Goal: Navigation & Orientation: Find specific page/section

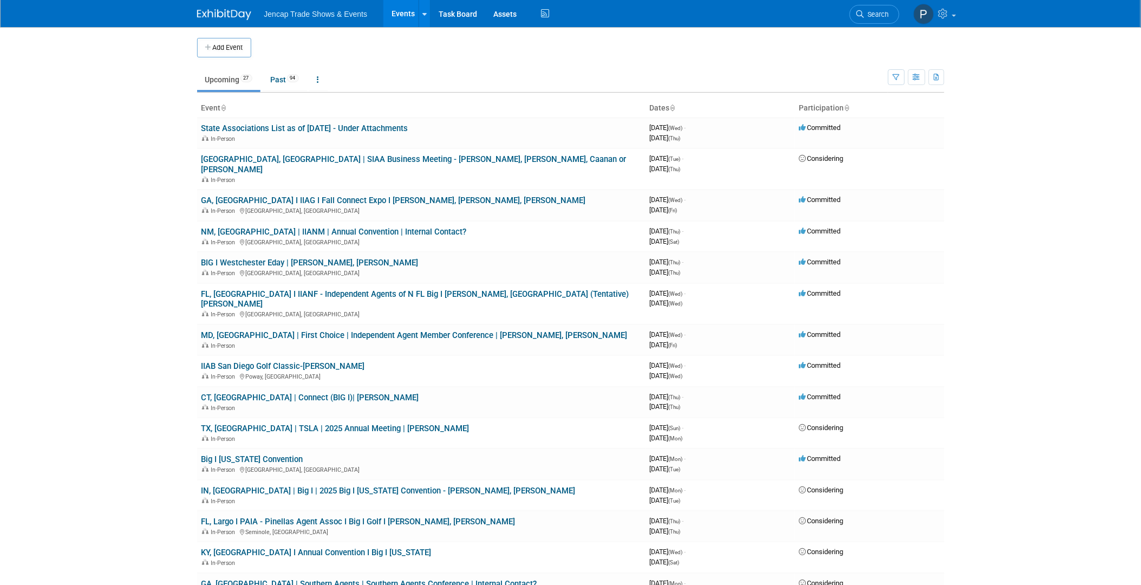
drag, startPoint x: 1138, startPoint y: 470, endPoint x: 1150, endPoint y: 502, distance: 33.4
click at [1141, 489] on html "Jencap Trade Shows & Events Events Add Event Bulk Upload Events Shareable Event…" at bounding box center [570, 292] width 1141 height 585
click at [320, 83] on icon at bounding box center [318, 80] width 2 height 8
click at [167, 112] on body "Jencap Trade Shows & Events Events Add Event Bulk Upload Events Shareable Event…" at bounding box center [570, 292] width 1141 height 585
click at [286, 83] on link "Past 94" at bounding box center [285, 79] width 44 height 21
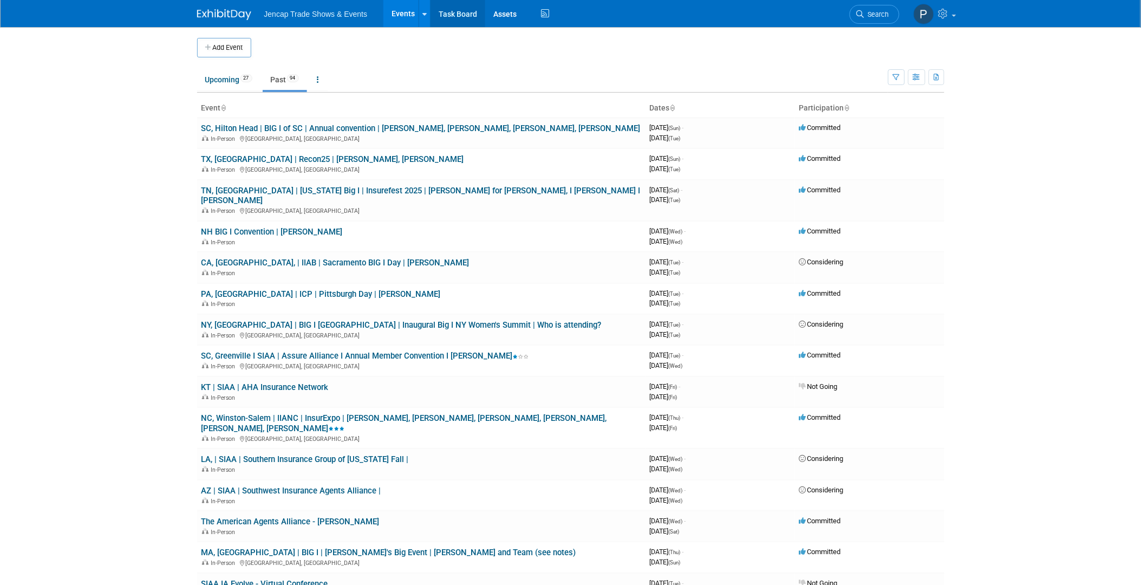
click at [452, 14] on link "Task Board" at bounding box center [458, 13] width 55 height 27
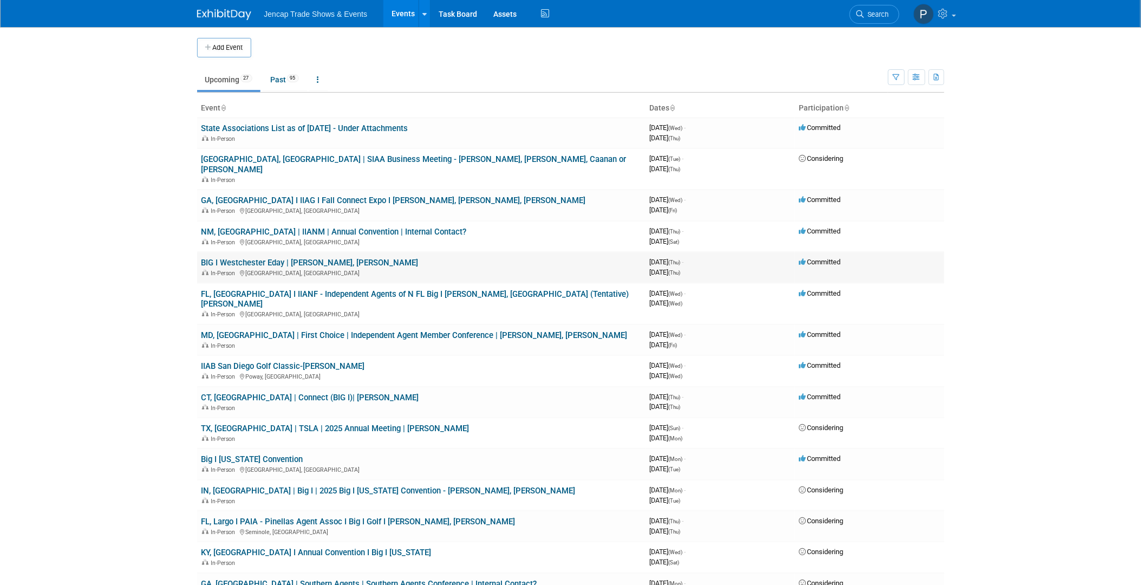
click at [231, 258] on link "BIG I Westchester Eday | [PERSON_NAME], [PERSON_NAME]" at bounding box center [309, 263] width 217 height 10
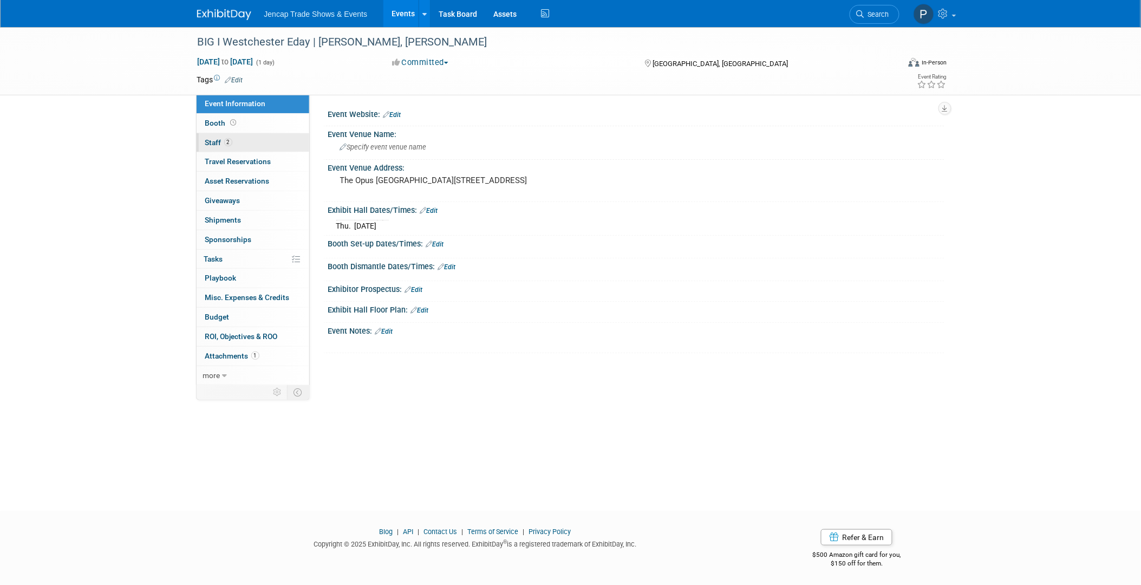
click at [209, 141] on span "Staff 2" at bounding box center [218, 142] width 27 height 9
